Goal: Find specific page/section: Find specific page/section

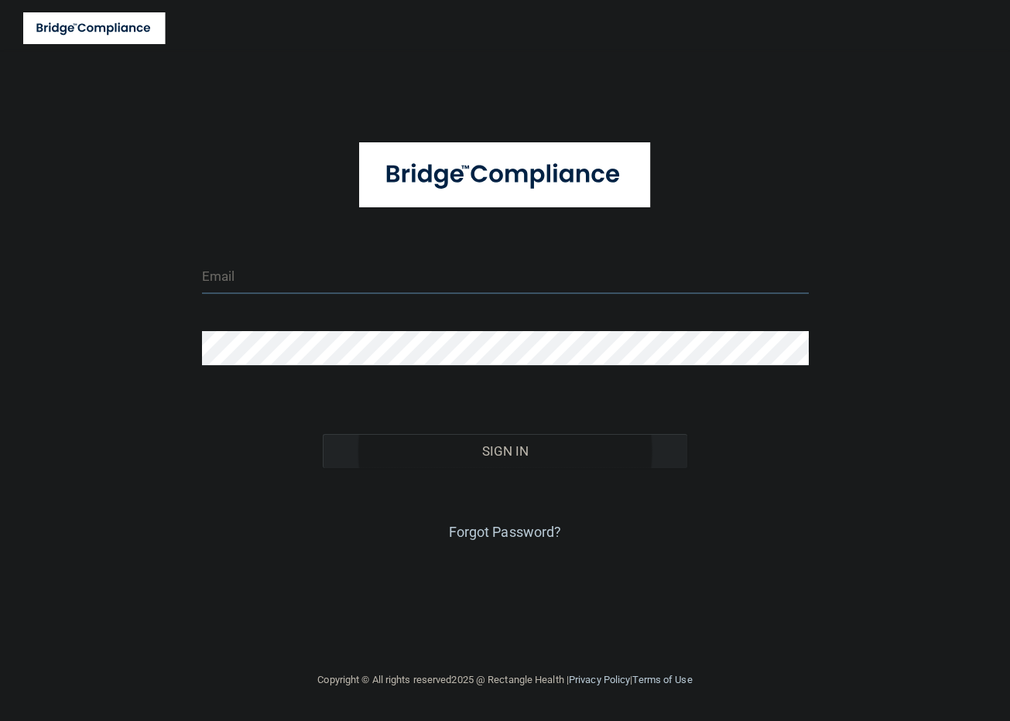
type input "[EMAIL_ADDRESS][DOMAIN_NAME]"
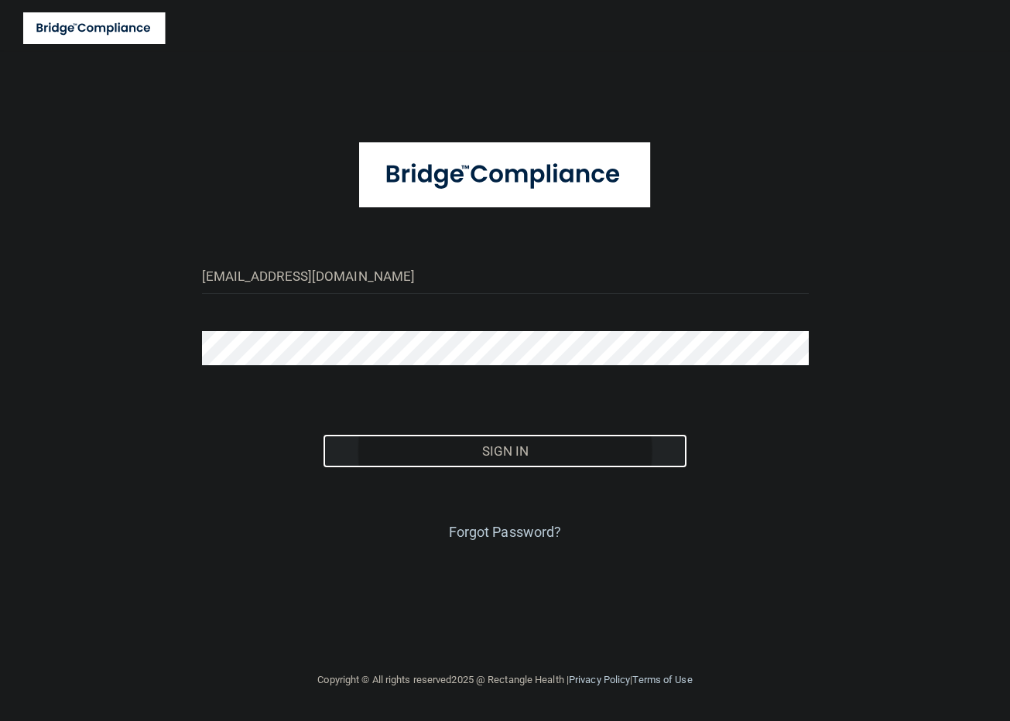
click at [578, 450] on button "Sign In" at bounding box center [505, 451] width 364 height 34
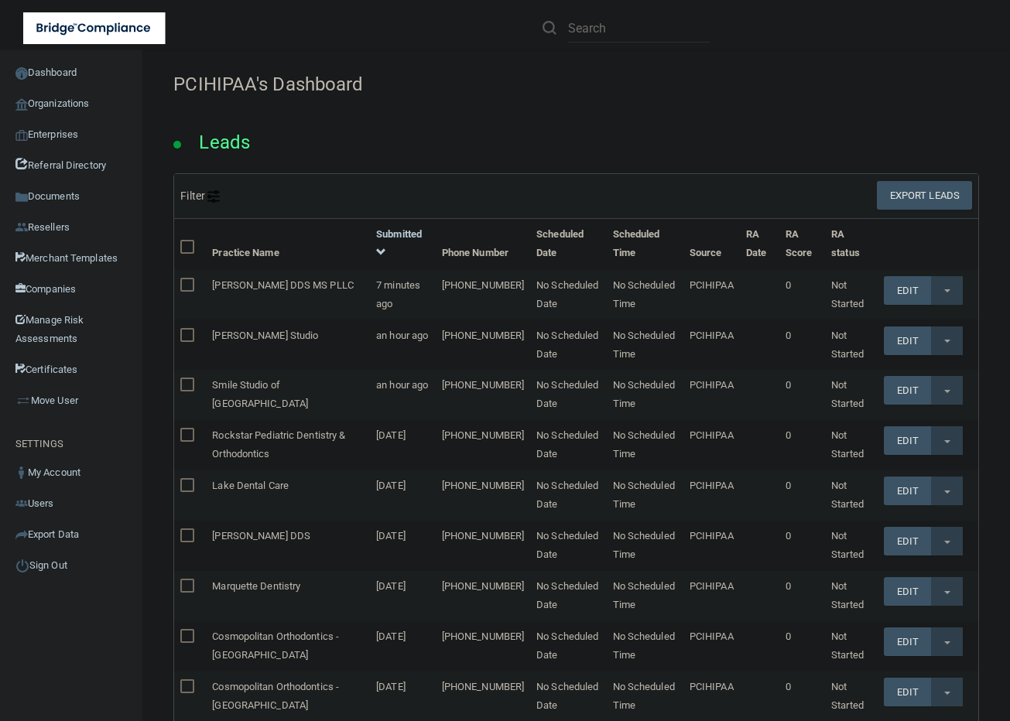
click at [577, 121] on div "Leads" at bounding box center [576, 138] width 829 height 70
click at [625, 32] on input "text" at bounding box center [639, 28] width 142 height 29
paste input "[PERSON_NAME] Dental"
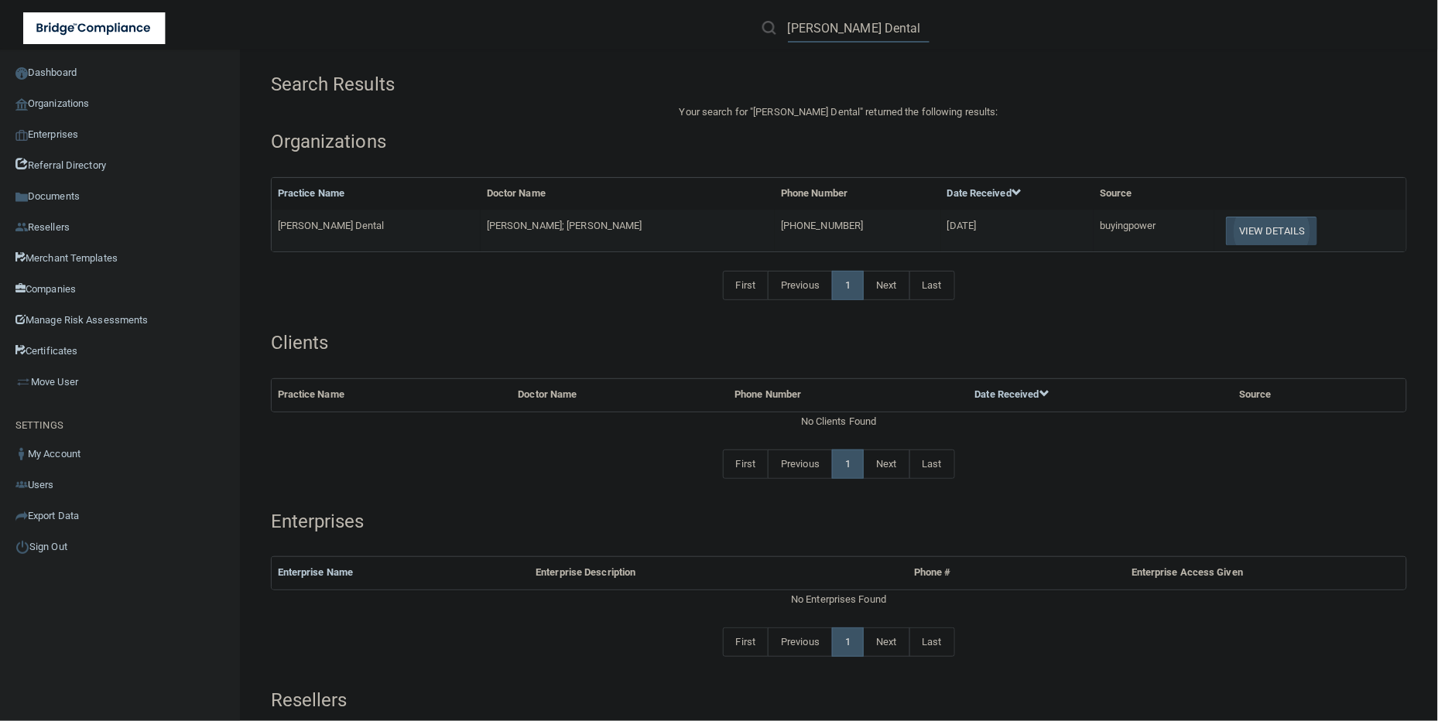
type input "[PERSON_NAME] Dental"
click at [1009, 226] on button "View Details" at bounding box center [1271, 231] width 91 height 29
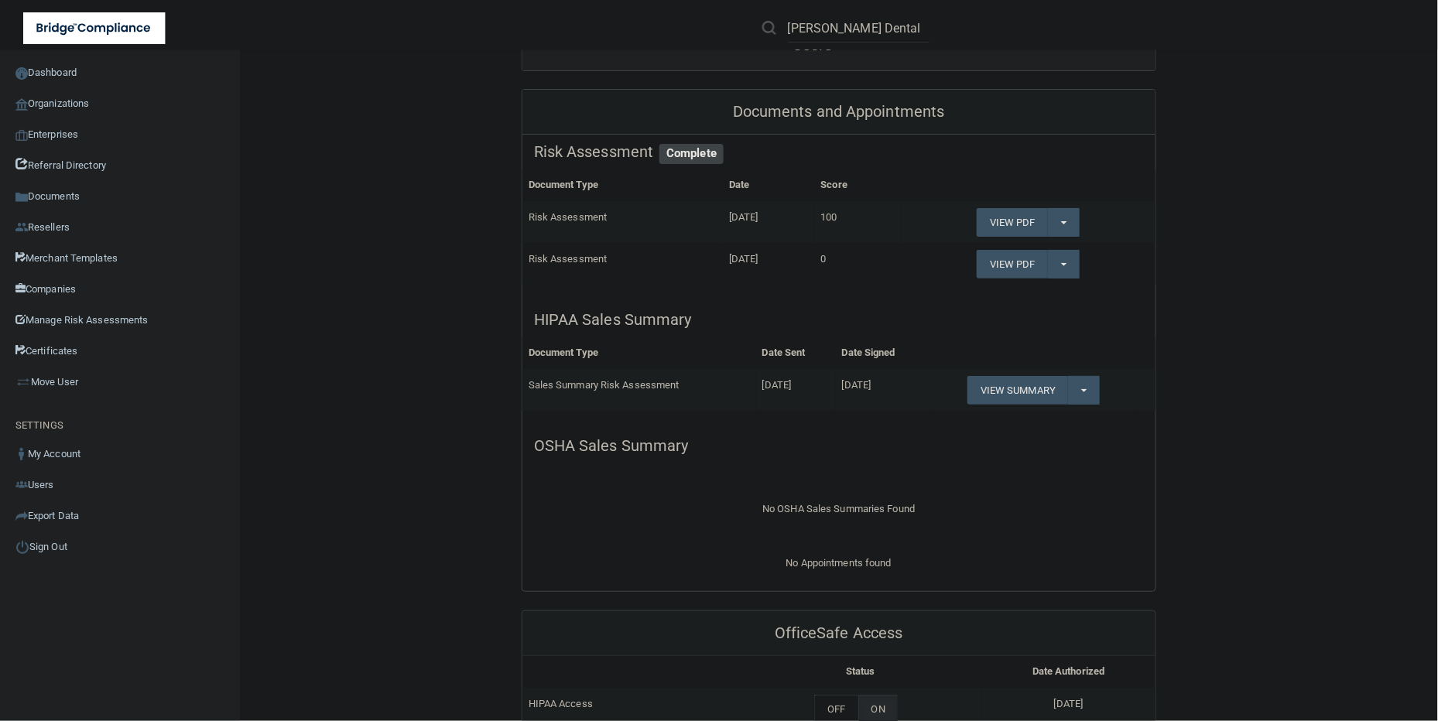
scroll to position [67, 0]
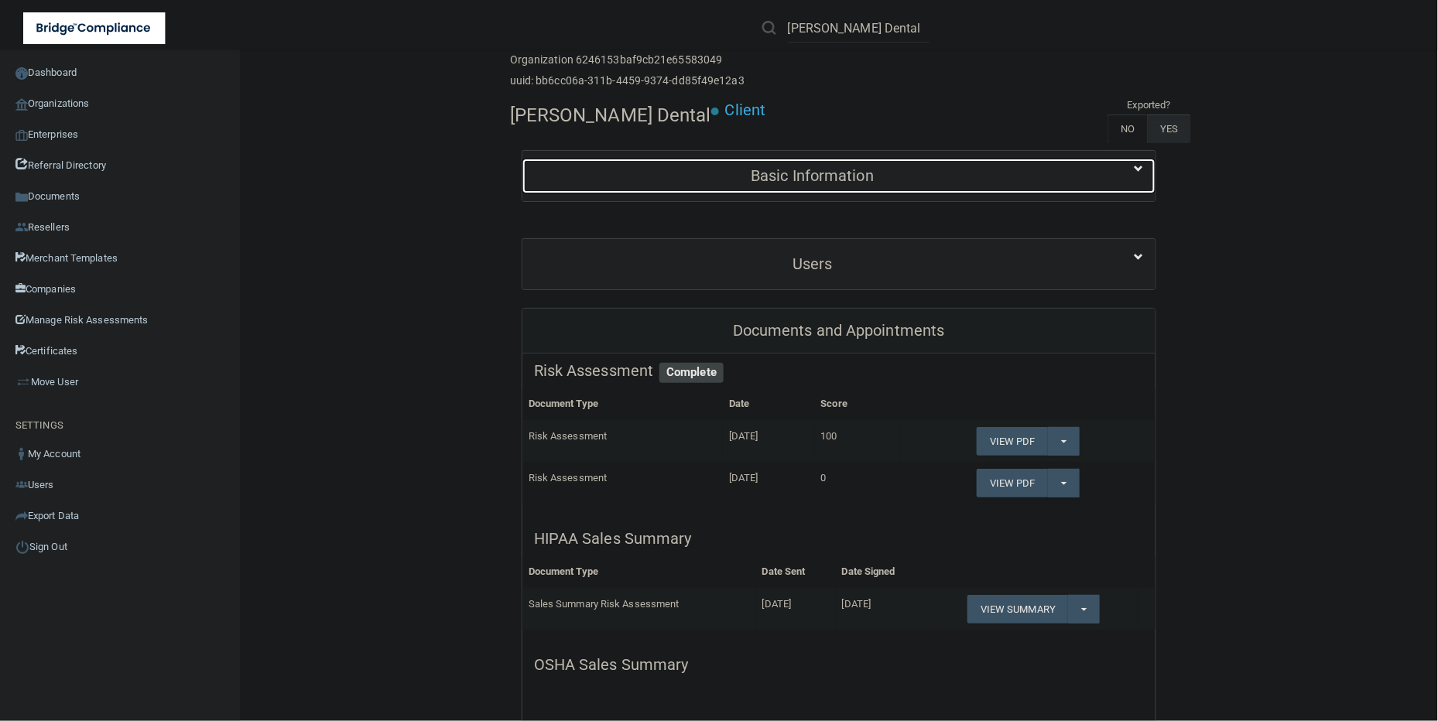
click at [969, 175] on h5 "Basic Information" at bounding box center [812, 175] width 557 height 17
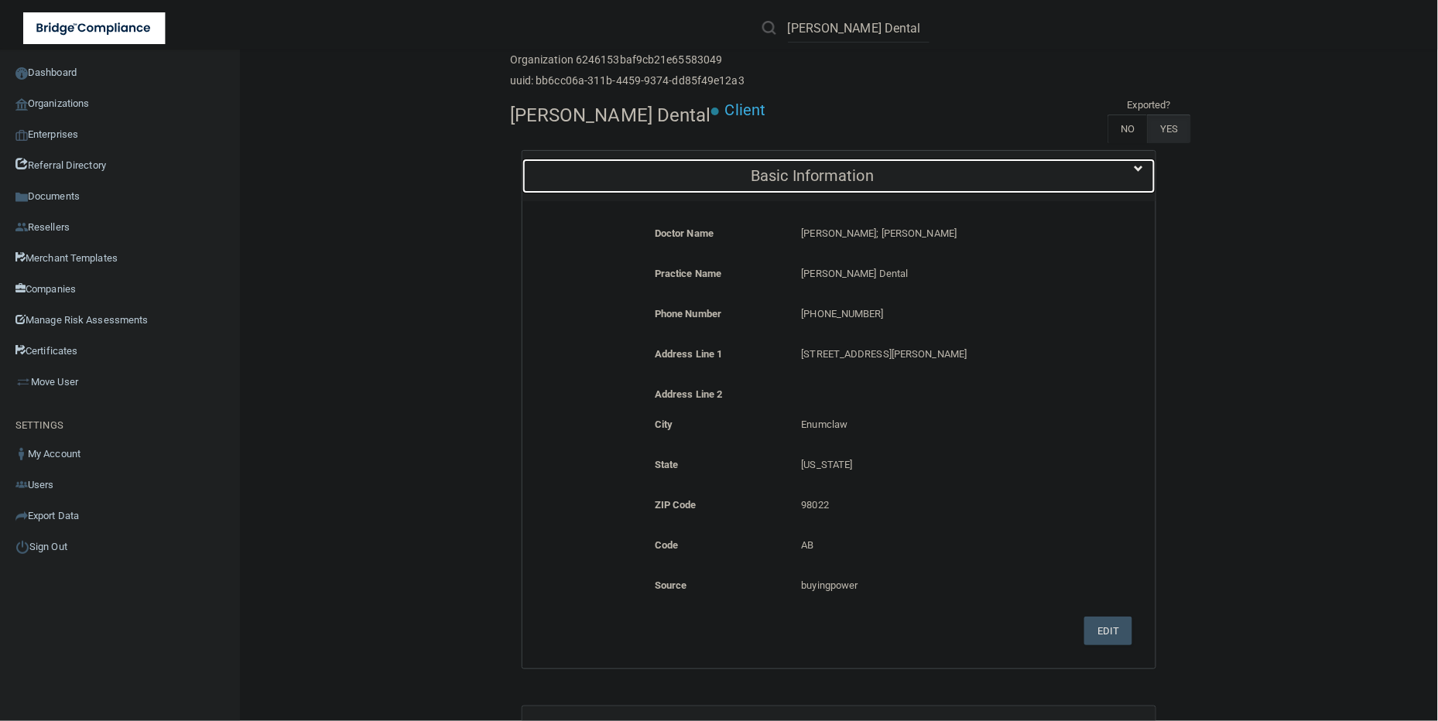
click at [969, 176] on h5 "Basic Information" at bounding box center [812, 175] width 557 height 17
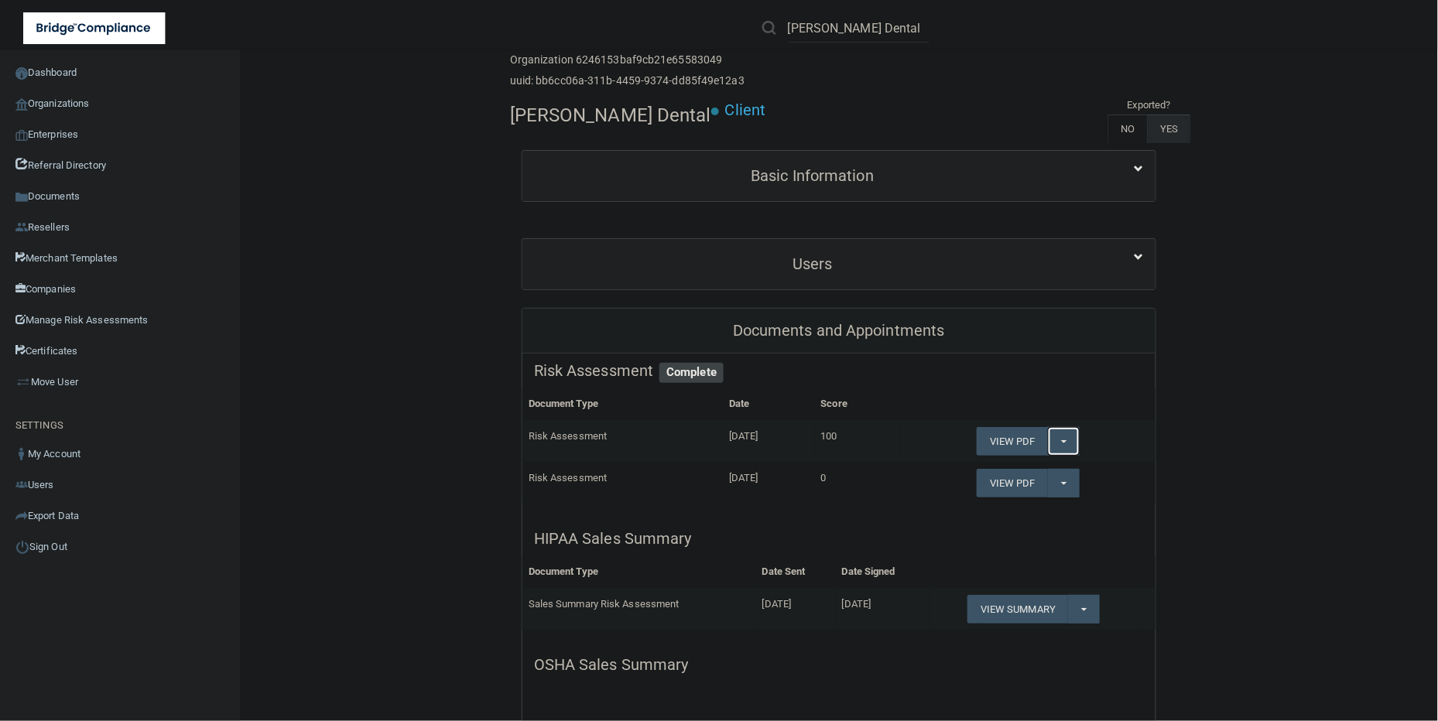
click at [1009, 442] on span "button" at bounding box center [1064, 441] width 6 height 3
click at [1009, 473] on link "QA SUMMARY" at bounding box center [1038, 472] width 124 height 23
click at [1009, 605] on button "Split button!" at bounding box center [1084, 609] width 32 height 29
click at [1009, 636] on link "Download as PDF" at bounding box center [1031, 640] width 128 height 23
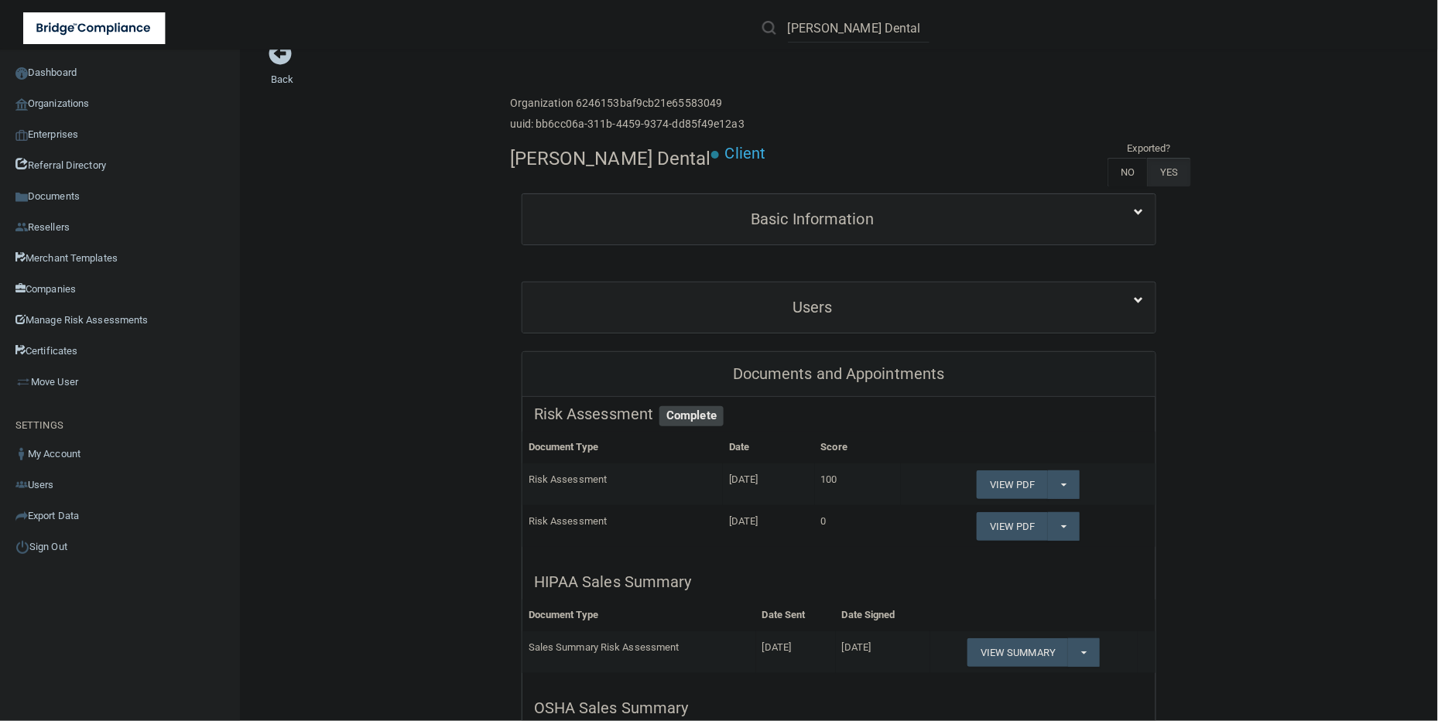
scroll to position [0, 0]
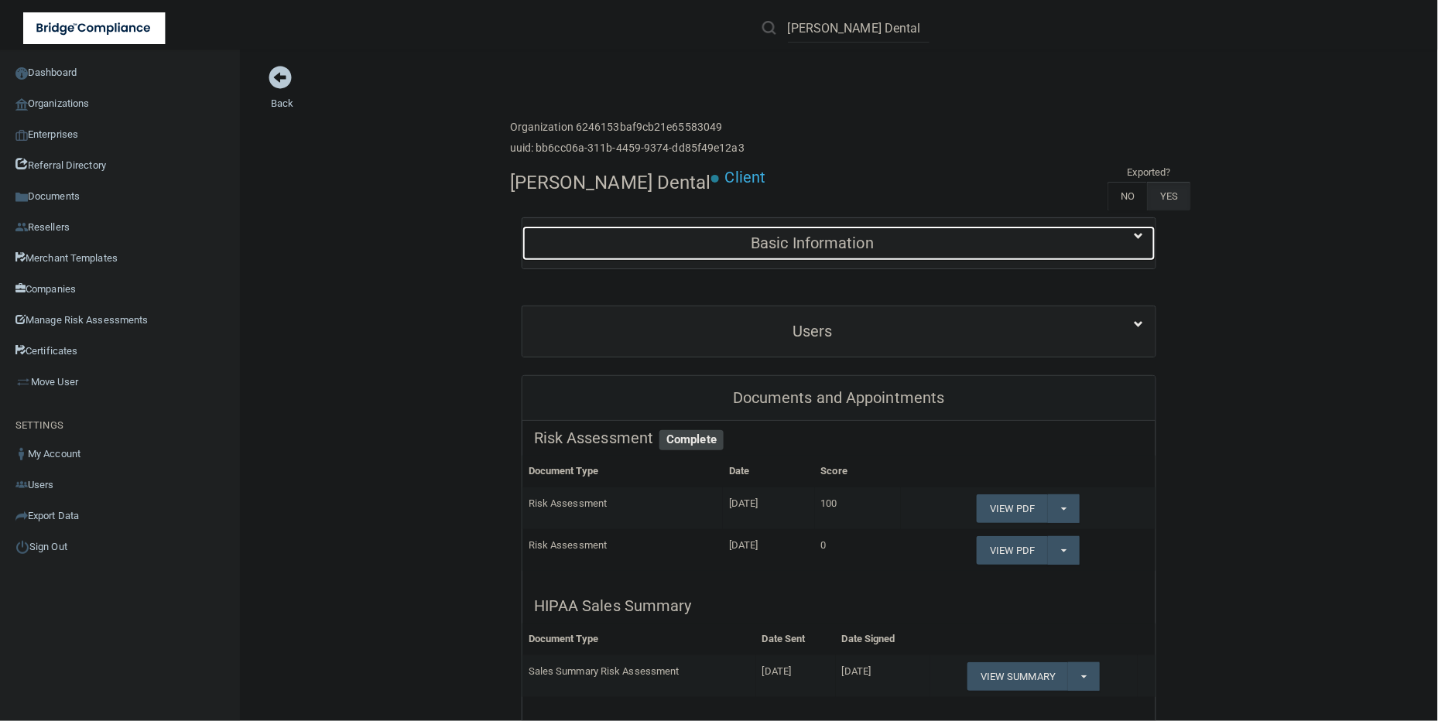
click at [805, 244] on h5 "Basic Information" at bounding box center [812, 242] width 557 height 17
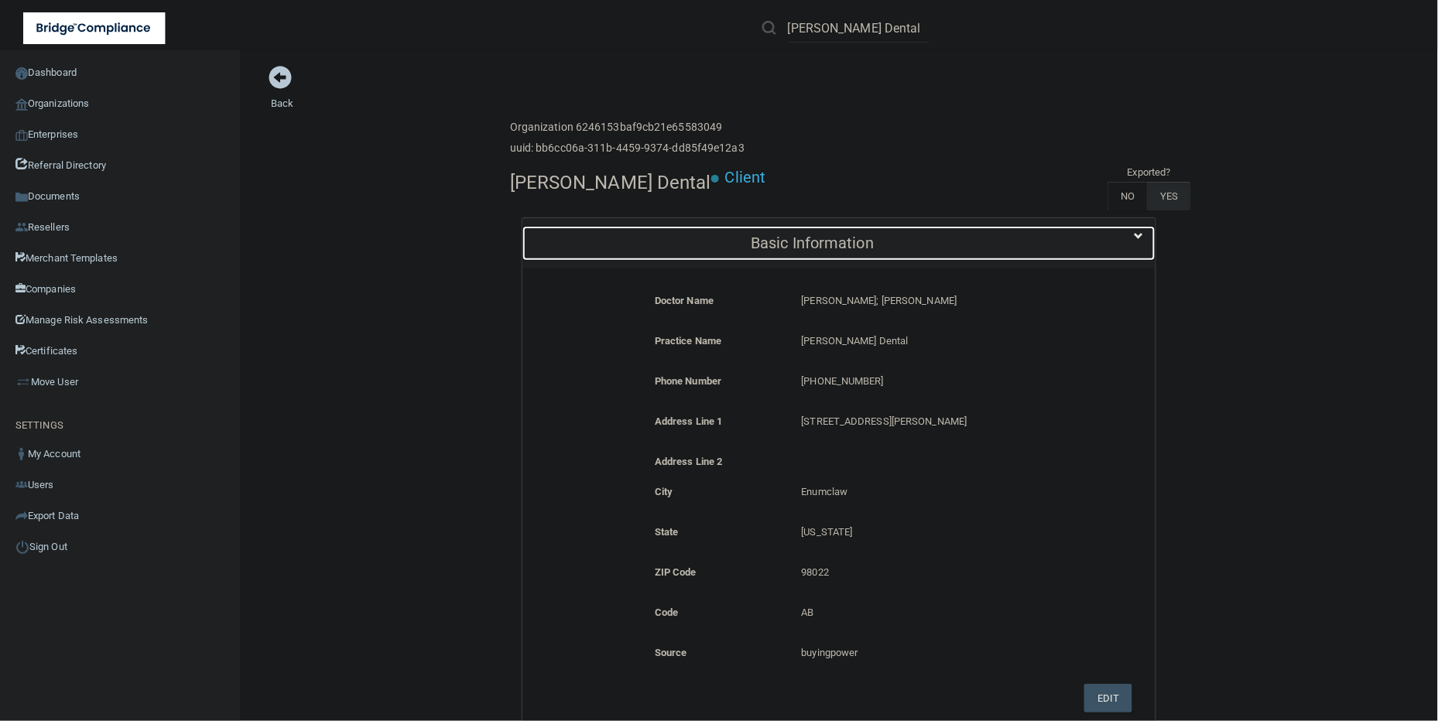
click at [805, 244] on h5 "Basic Information" at bounding box center [812, 242] width 557 height 17
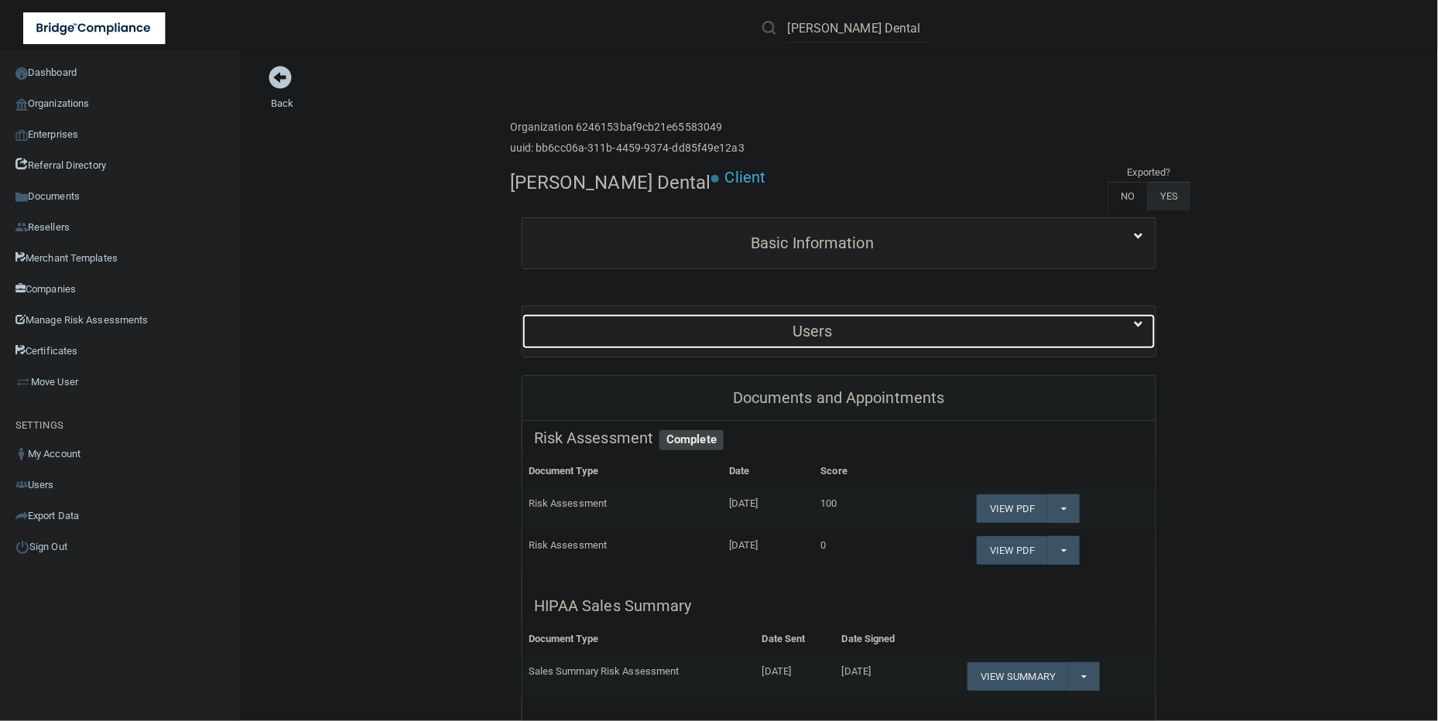
click at [778, 337] on h5 "Users" at bounding box center [812, 331] width 557 height 17
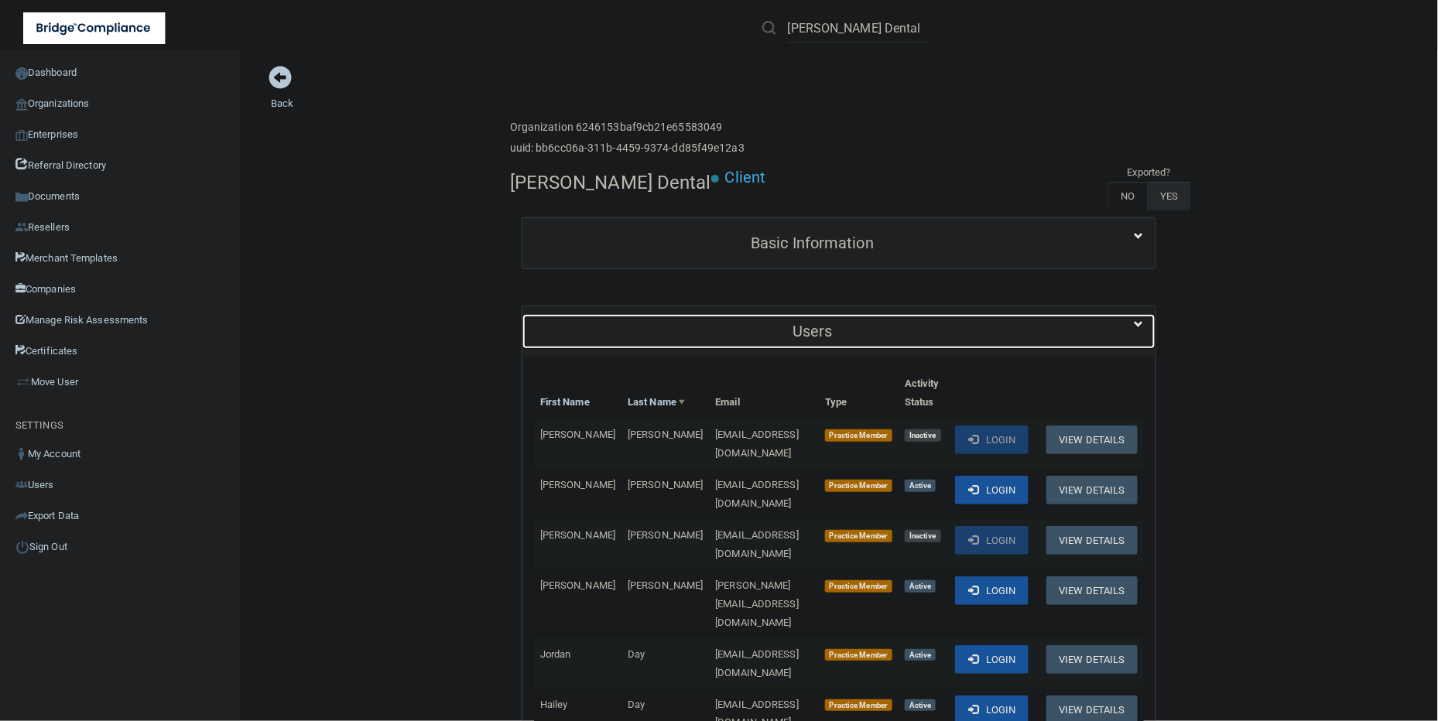
click at [778, 337] on h5 "Users" at bounding box center [812, 331] width 557 height 17
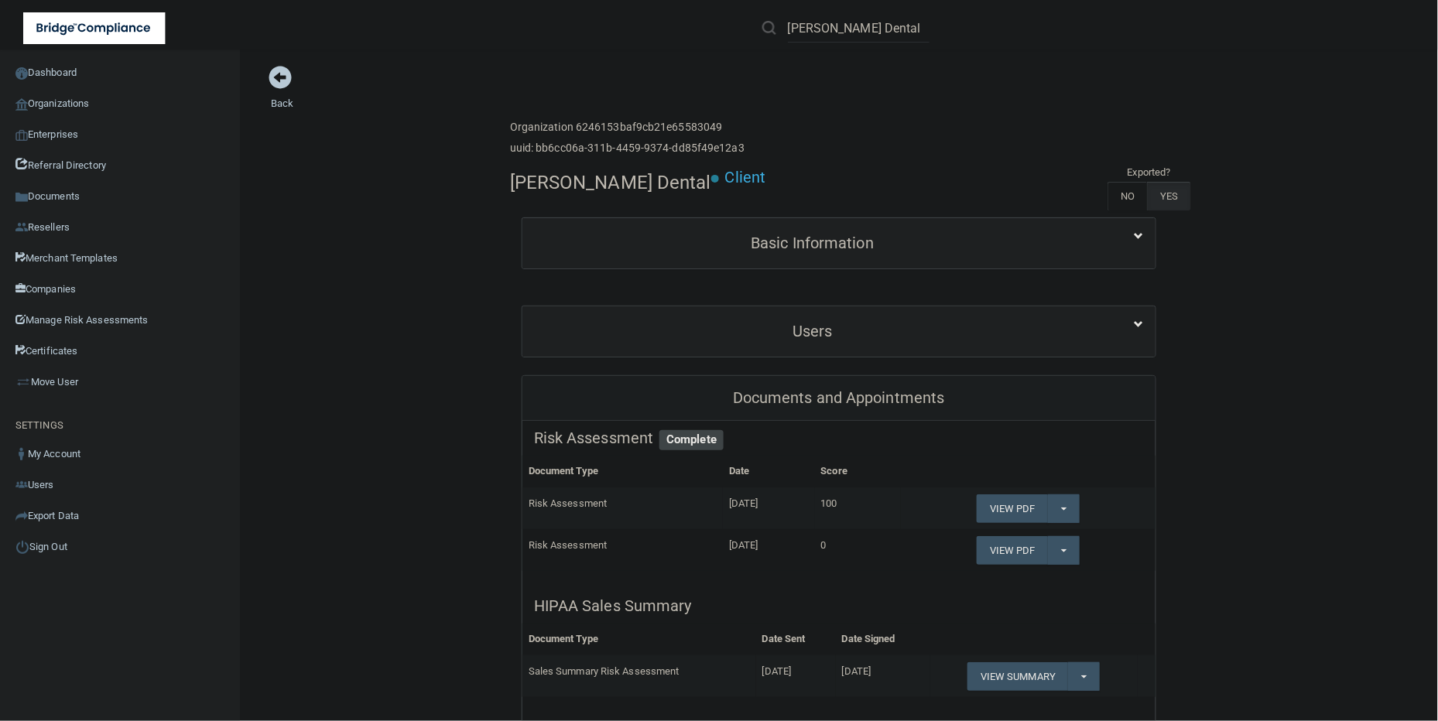
click at [849, 400] on div "Documents and Appointments" at bounding box center [838, 398] width 633 height 45
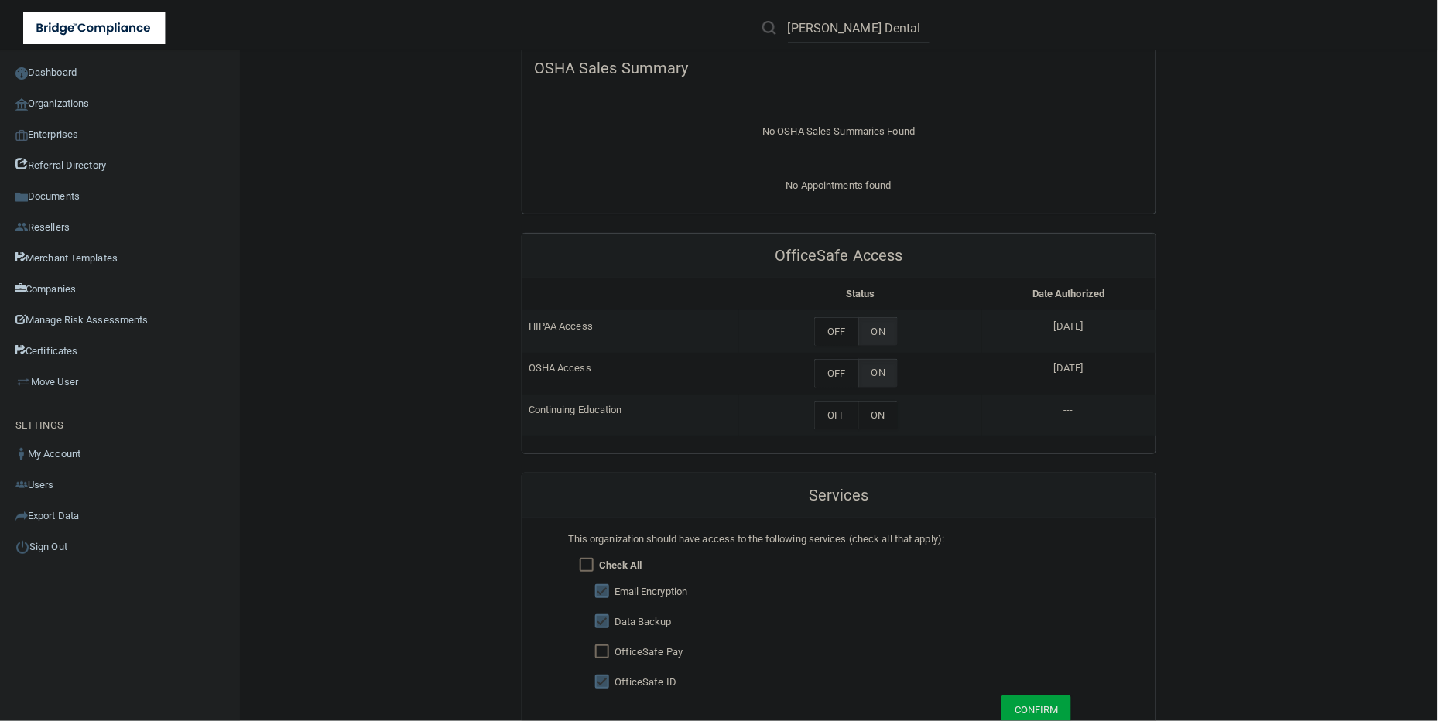
scroll to position [647, 0]
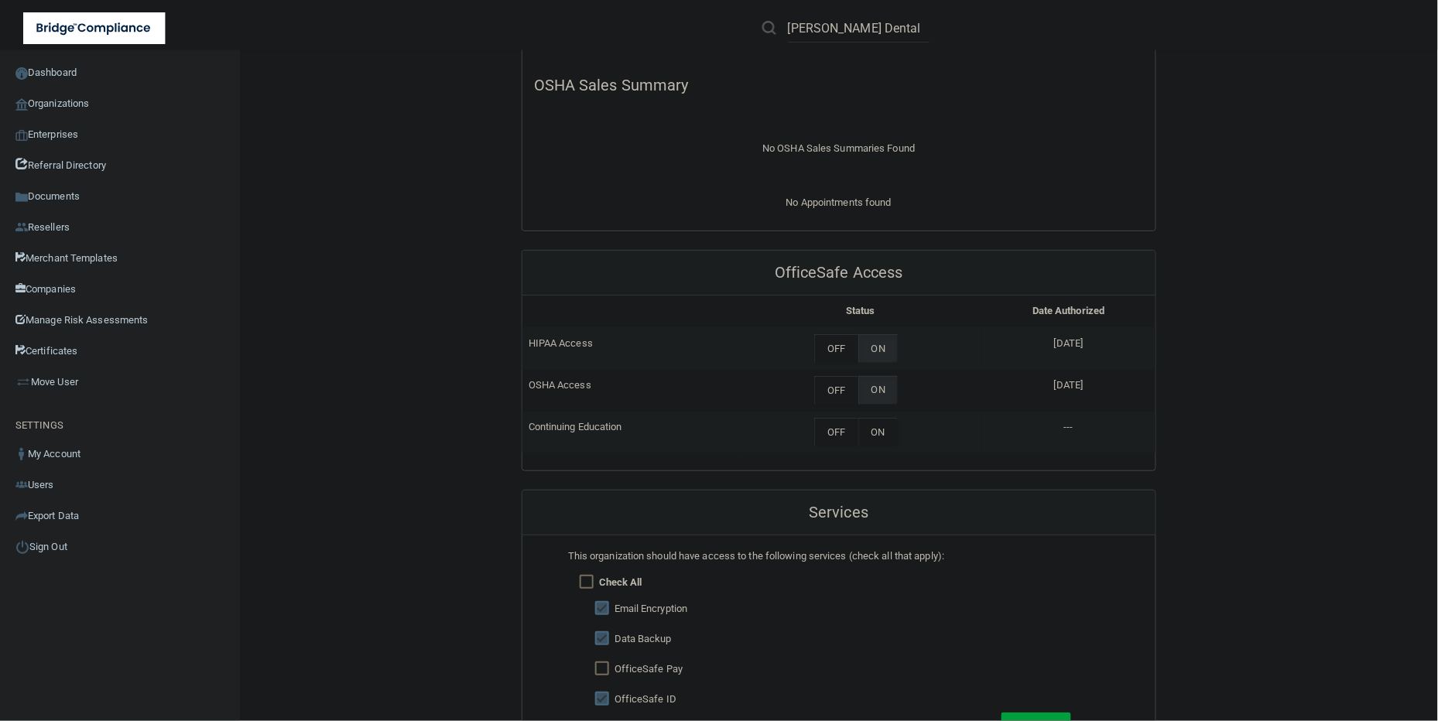
click at [1009, 85] on div "Back Enterprise » Organization 6246153baf9cb21e65583049 uuid: bb6cc06a-311b-445…" at bounding box center [839, 279] width 1136 height 1722
